Goal: Task Accomplishment & Management: Complete application form

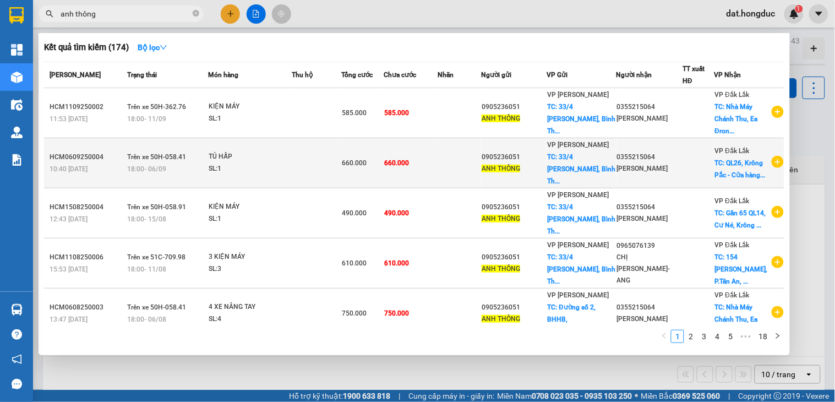
type input "anh thông"
click at [691, 158] on div at bounding box center [698, 164] width 30 height 12
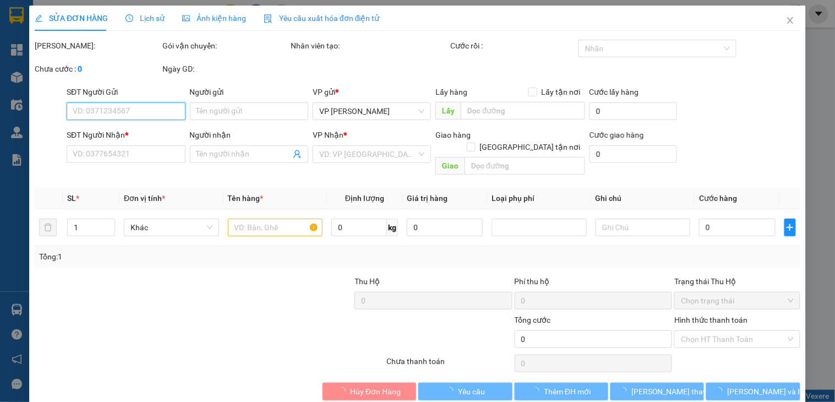
type input "0905236051"
type input "ANH THÔNG"
checkbox input "true"
type input "[STREET_ADDRESS][PERSON_NAME]"
type input "0355215064"
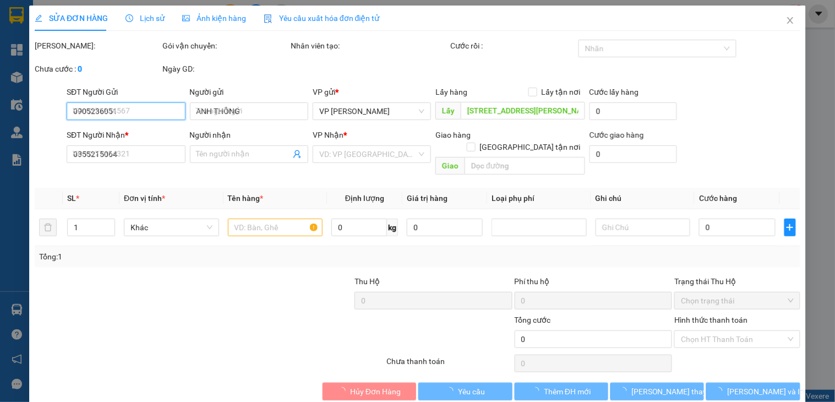
type input "[PERSON_NAME]"
checkbox input "true"
type input "QL26, Krông Pắc - Cửa hàng Xăng Dầu Quyết Thắng"
type input "660.000"
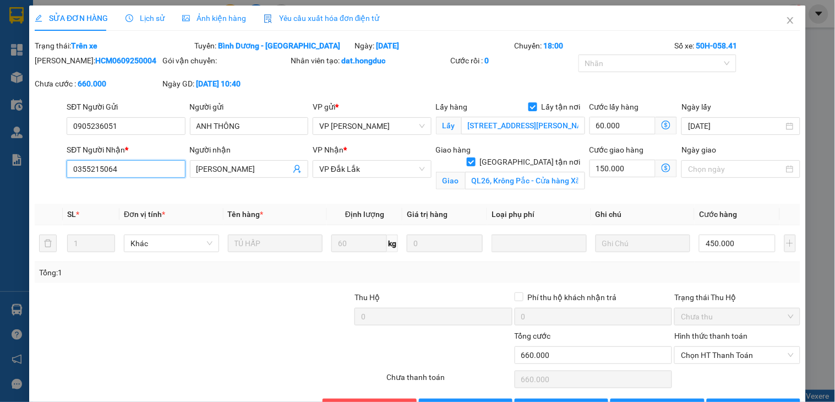
click at [135, 171] on input "0355215064" at bounding box center [126, 169] width 118 height 18
click at [507, 173] on input "QL26, Krông Pắc - Cửa hàng Xăng Dầu Quyết Thắng" at bounding box center [525, 181] width 120 height 18
click at [137, 132] on input "0905236051" at bounding box center [126, 126] width 118 height 18
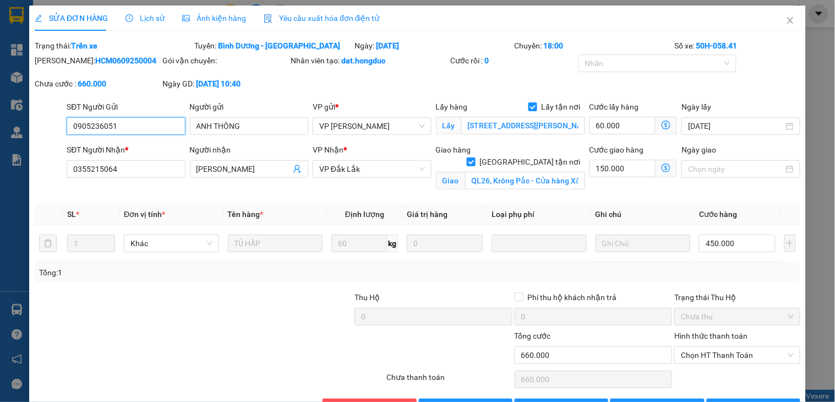
click at [137, 132] on input "0905236051" at bounding box center [126, 126] width 118 height 18
click at [482, 122] on input "[STREET_ADDRESS][PERSON_NAME]" at bounding box center [524, 126] width 124 height 18
click at [786, 18] on icon "close" at bounding box center [790, 20] width 9 height 9
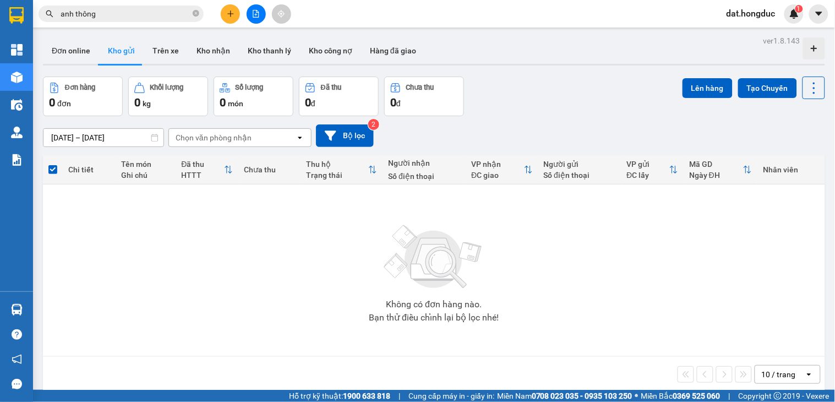
click at [195, 13] on icon "close-circle" at bounding box center [196, 13] width 7 height 7
click at [158, 17] on input "text" at bounding box center [126, 14] width 130 height 12
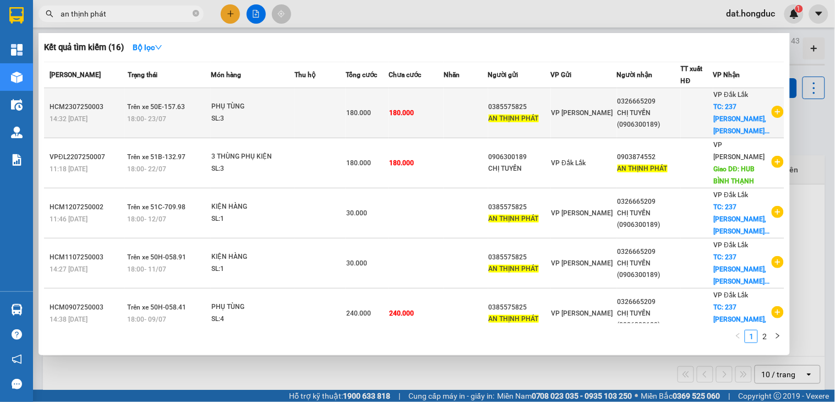
type input "an thịnh phát"
click at [775, 110] on icon "plus-circle" at bounding box center [778, 112] width 12 height 12
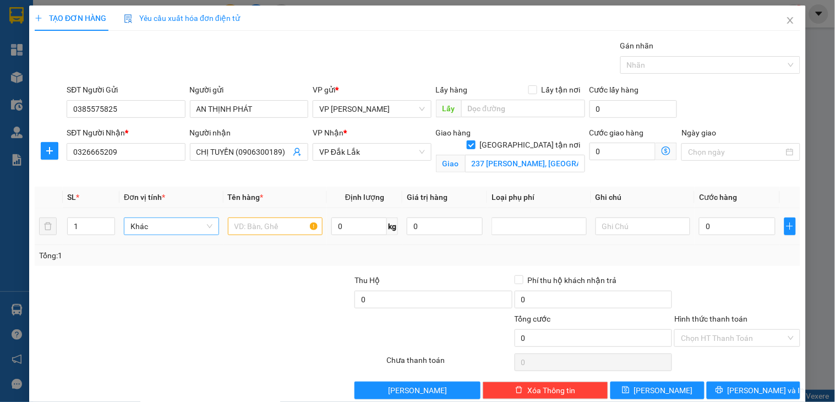
click at [106, 223] on span "up" at bounding box center [109, 223] width 7 height 7
type input "2"
click at [267, 224] on input "text" at bounding box center [275, 227] width 95 height 18
type input "PHỤ TÙNG"
click at [706, 227] on input "0" at bounding box center [737, 227] width 76 height 18
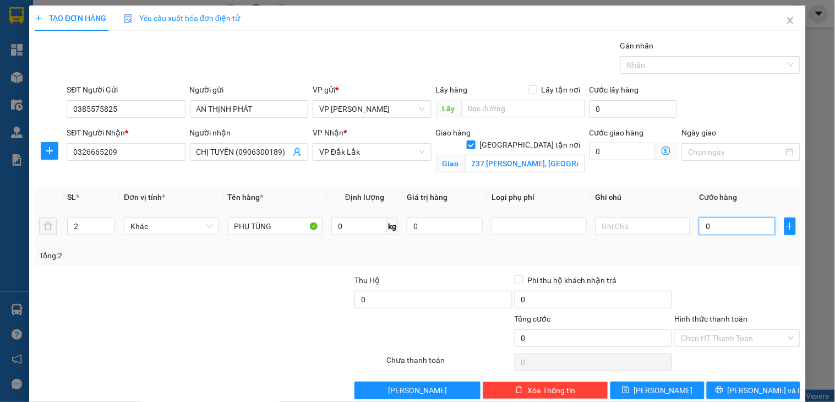
type input "1"
type input "12"
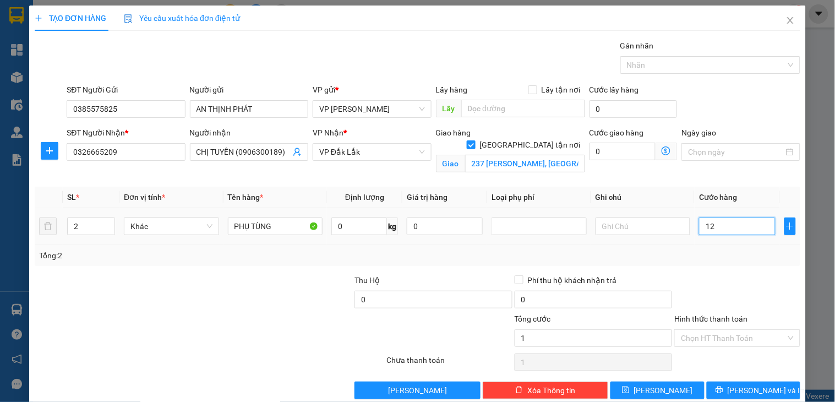
type input "12"
type input "120"
type input "120.000"
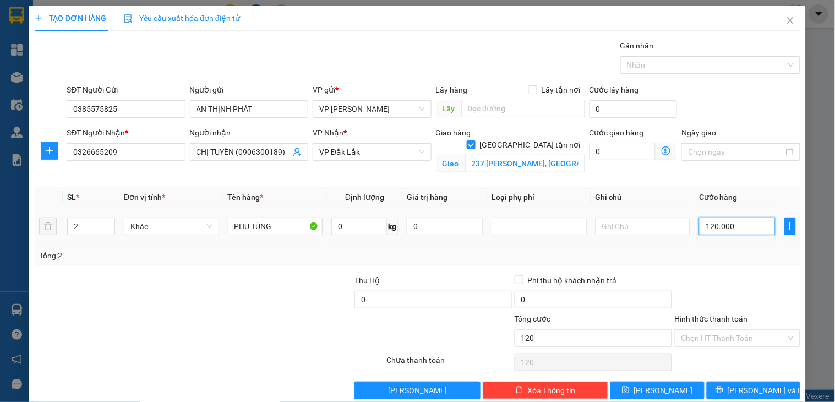
type input "120.000"
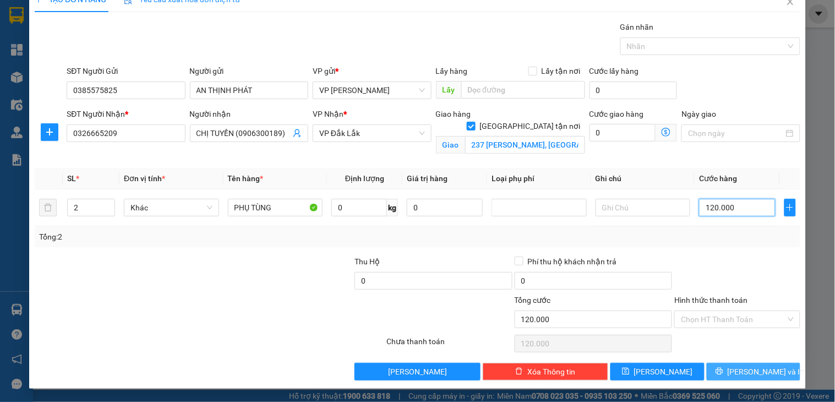
type input "120.000"
click at [710, 370] on button "[PERSON_NAME] và In" at bounding box center [754, 372] width 94 height 18
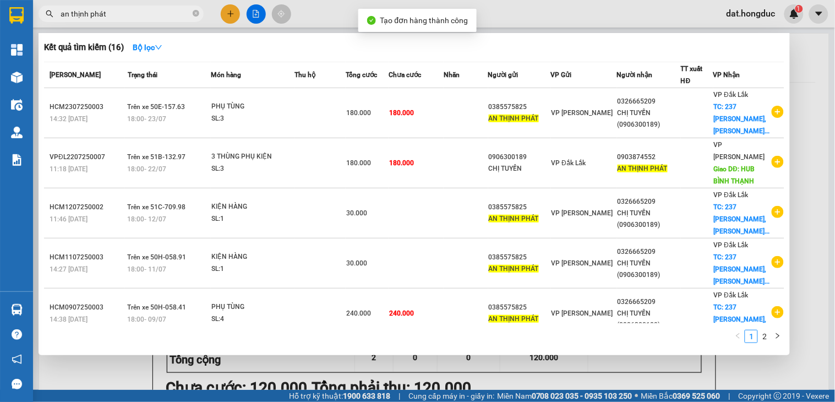
click at [805, 70] on div at bounding box center [417, 201] width 835 height 402
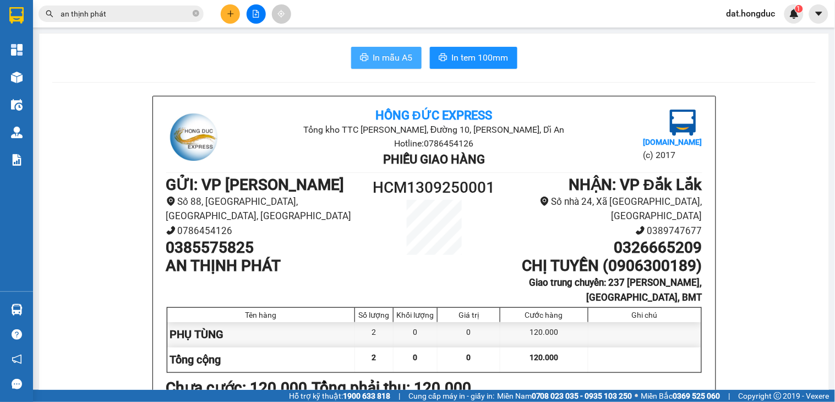
click at [383, 65] on button "In mẫu A5" at bounding box center [386, 58] width 70 height 22
click at [194, 13] on icon "close-circle" at bounding box center [196, 13] width 7 height 7
click at [147, 15] on input "text" at bounding box center [126, 14] width 130 height 12
click at [134, 17] on input "text" at bounding box center [126, 14] width 130 height 12
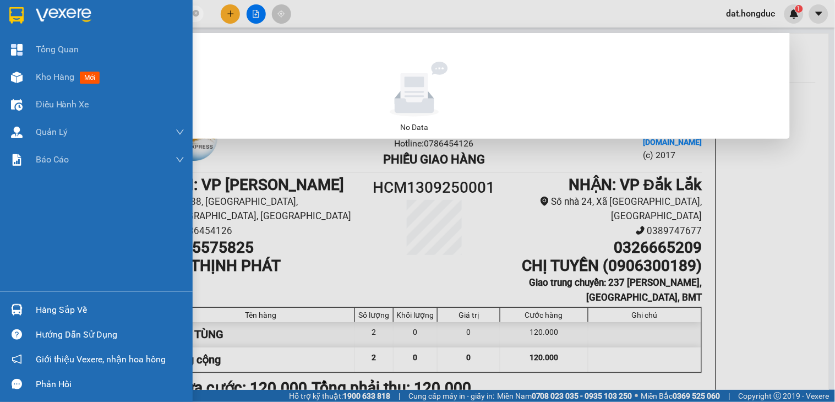
drag, startPoint x: 164, startPoint y: 14, endPoint x: 0, endPoint y: 3, distance: 164.5
click at [0, 3] on section "Kết quả tìm kiếm ( 0 ) Bộ lọc No Data 0973826996 dat.hongduc 1 Tổng Quan Kho hà…" at bounding box center [417, 201] width 835 height 402
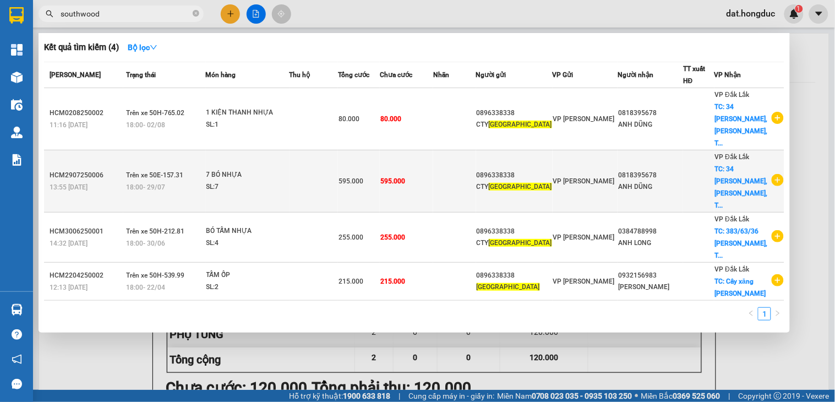
type input "southwood"
click at [467, 171] on td at bounding box center [454, 181] width 43 height 62
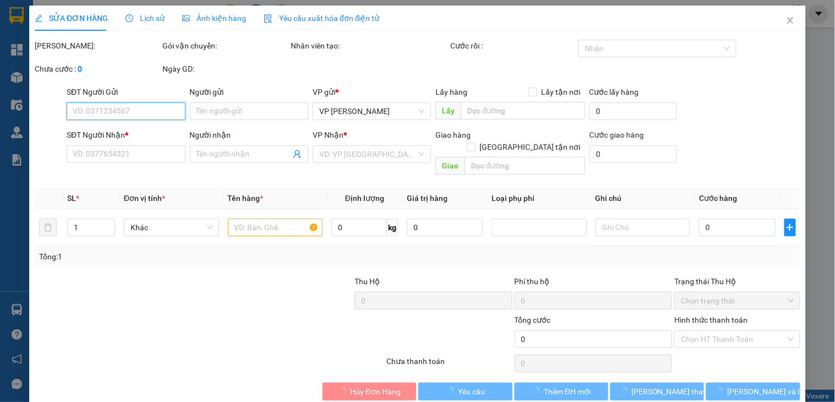
type input "0896338338"
type input "CTY [GEOGRAPHIC_DATA]"
type input "0818395678"
type input "ANH DŨNG"
checkbox input "true"
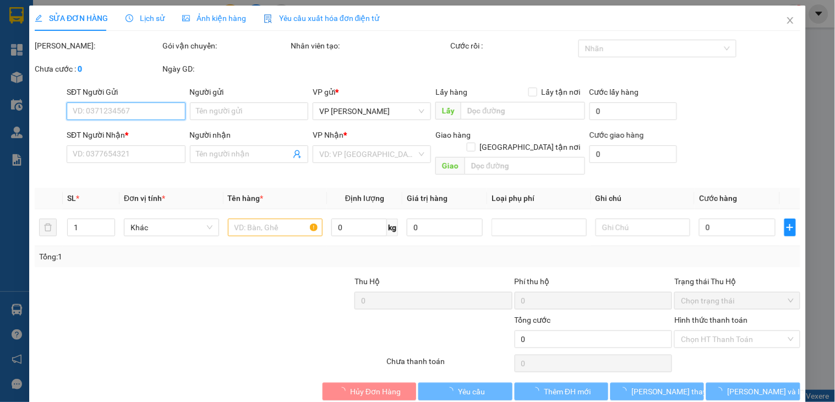
type input "34 [PERSON_NAME], Tân Lợi, TpBMT"
type input "595.000"
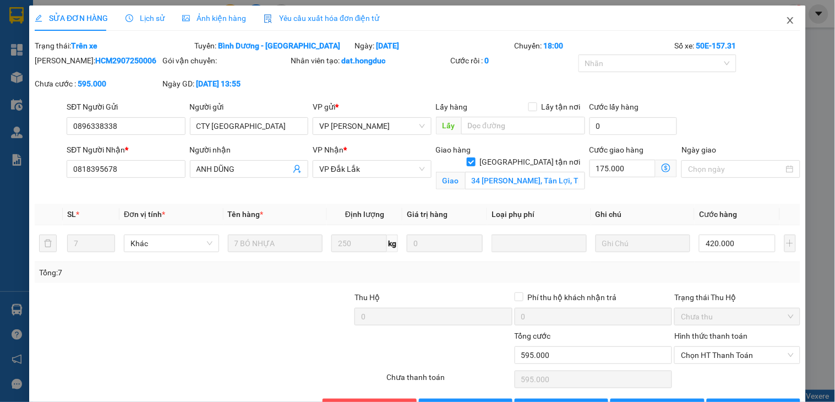
click at [786, 20] on icon "close" at bounding box center [790, 20] width 9 height 9
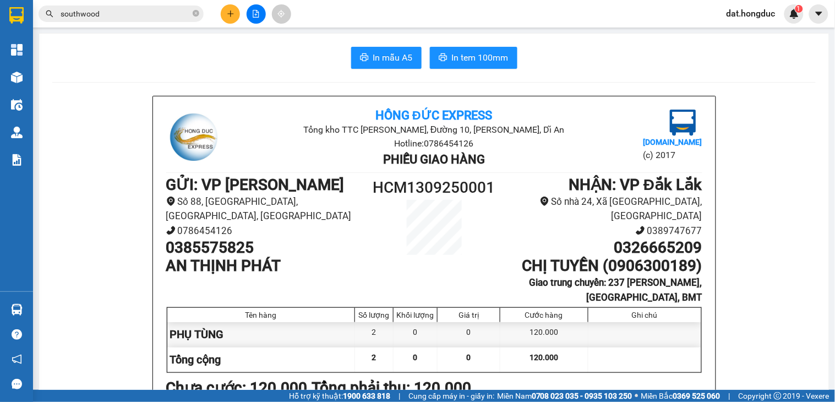
click at [124, 4] on div "Kết quả tìm kiếm ( 4 ) Bộ lọc Mã ĐH Trạng thái Món hàng Thu hộ Tổng cước Chưa c…" at bounding box center [107, 13] width 215 height 19
click at [127, 12] on input "southwood" at bounding box center [126, 14] width 130 height 12
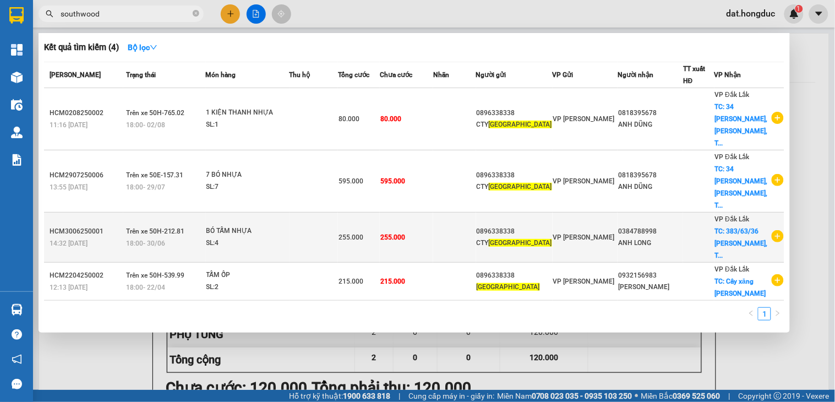
click at [299, 224] on td at bounding box center [314, 238] width 49 height 50
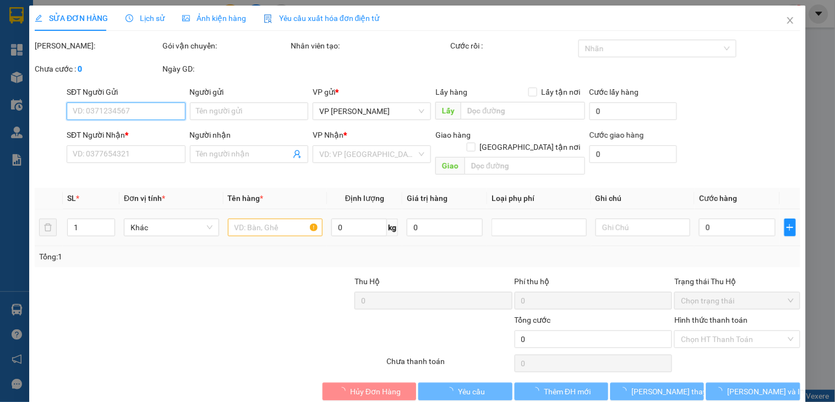
type input "0896338338"
type input "CTY [GEOGRAPHIC_DATA]"
type input "0384788998"
type input "ANH LONG"
checkbox input "true"
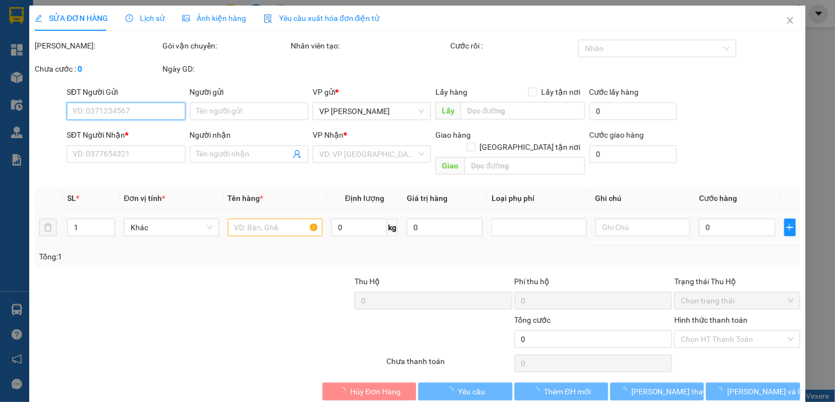
type input "383/63/36 [PERSON_NAME], Tân Lập, TpBMT"
type input "255.000"
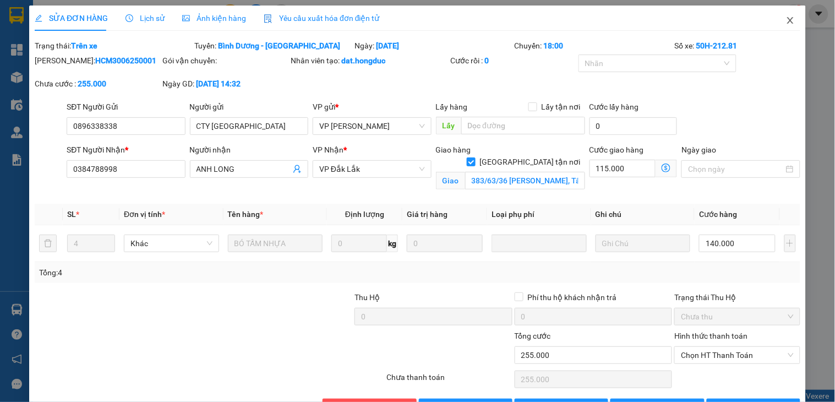
click at [786, 17] on icon "close" at bounding box center [790, 20] width 9 height 9
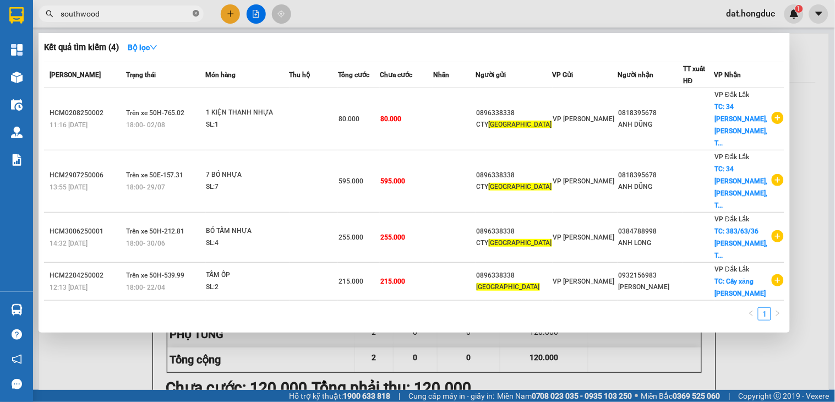
click at [196, 10] on icon "close-circle" at bounding box center [196, 13] width 7 height 7
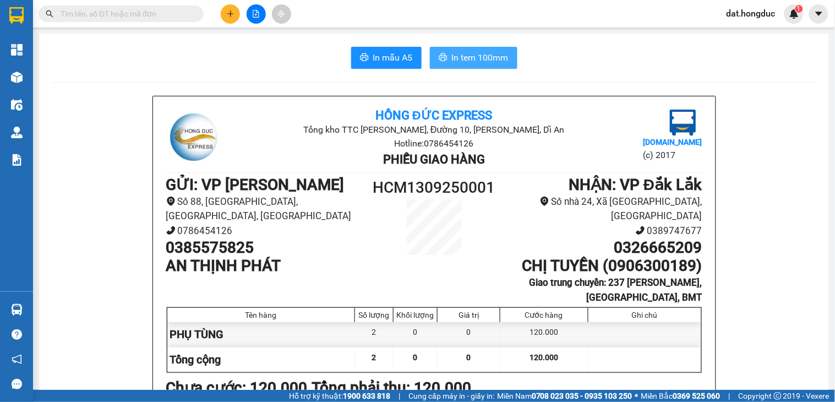
click at [475, 47] on button "In tem 100mm" at bounding box center [474, 58] width 88 height 22
